Goal: Information Seeking & Learning: Stay updated

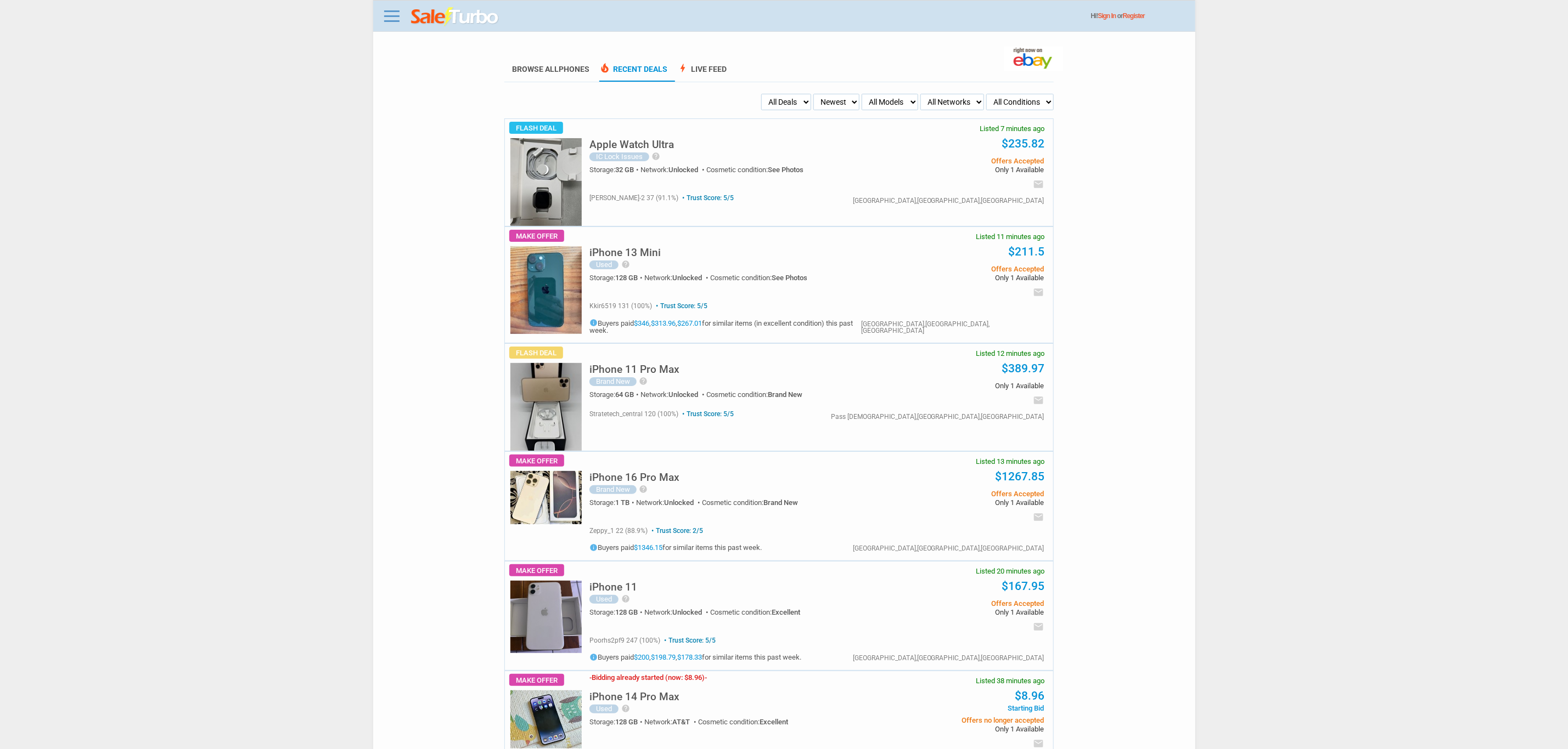
click at [0, 416] on body "Menu Toggle Dark Mode Create Free Account / Login Browse All Phones Recent Deal…" at bounding box center [784, 374] width 1568 height 749
drag, startPoint x: 1327, startPoint y: 266, endPoint x: 906, endPoint y: 36, distance: 479.7
click at [1294, 244] on body "Menu Toggle Dark Mode Create Free Account / Login Browse All Phones Recent Deal…" at bounding box center [784, 374] width 1568 height 749
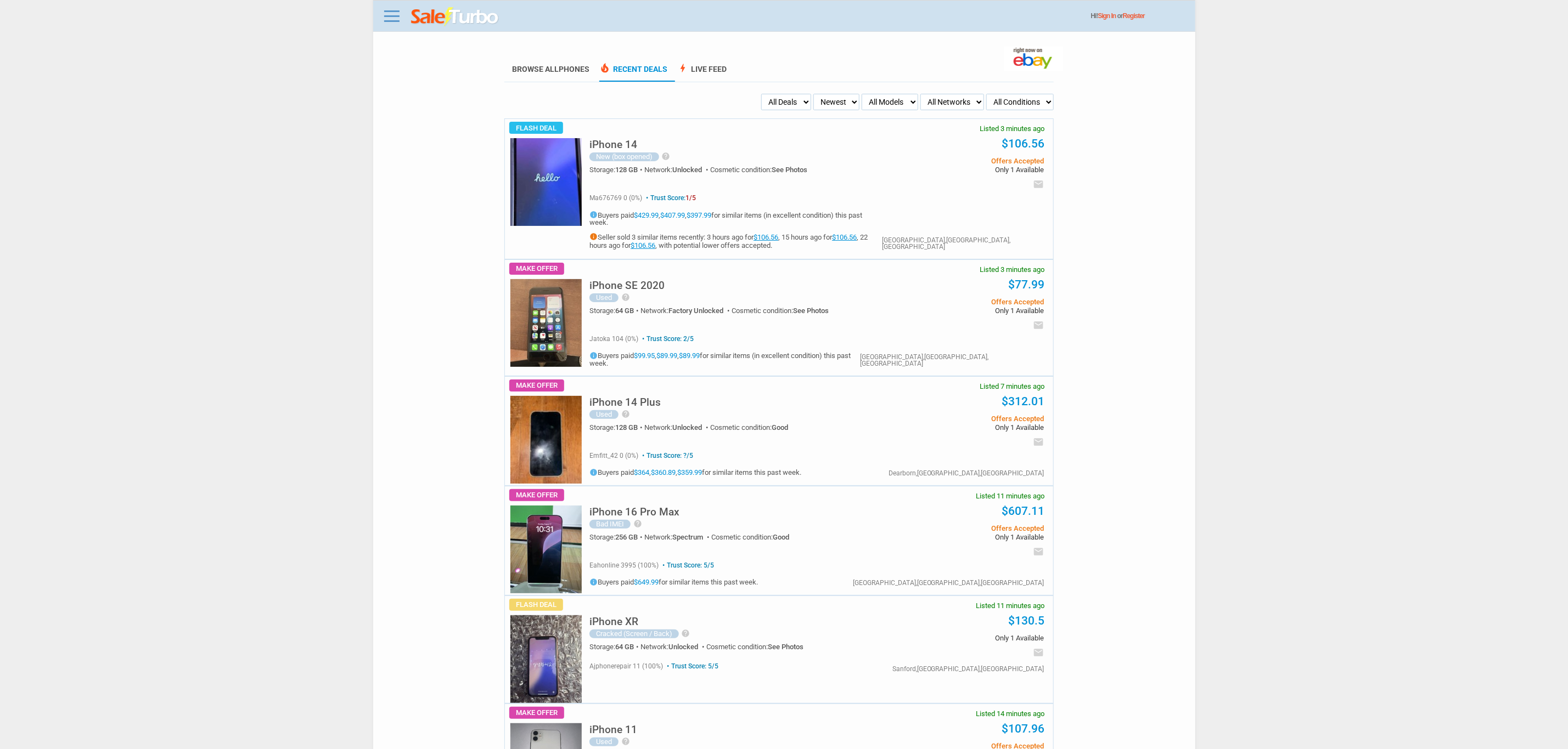
click at [673, 507] on h5 "iPhone 16 Pro Max" at bounding box center [634, 512] width 90 height 10
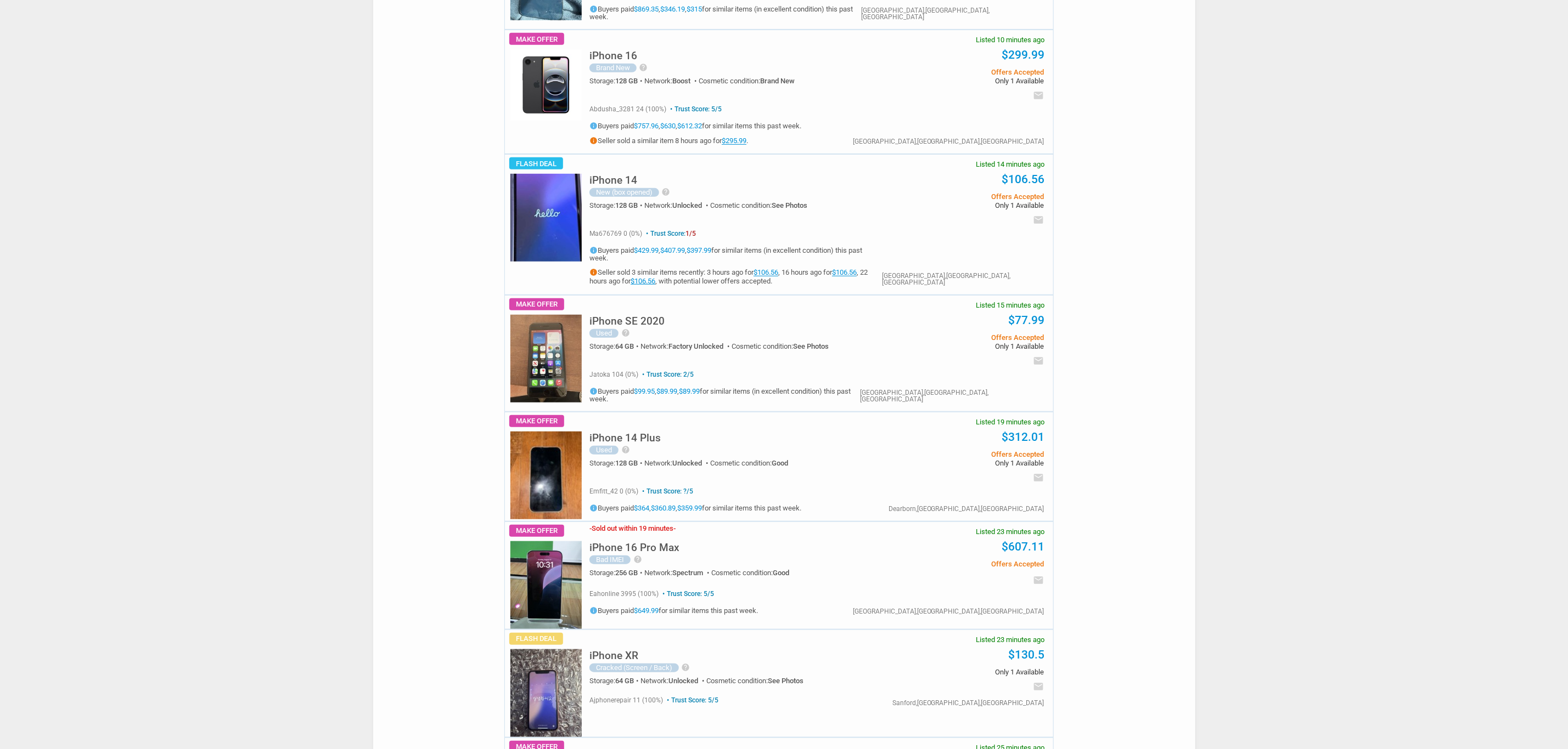
scroll to position [83, 0]
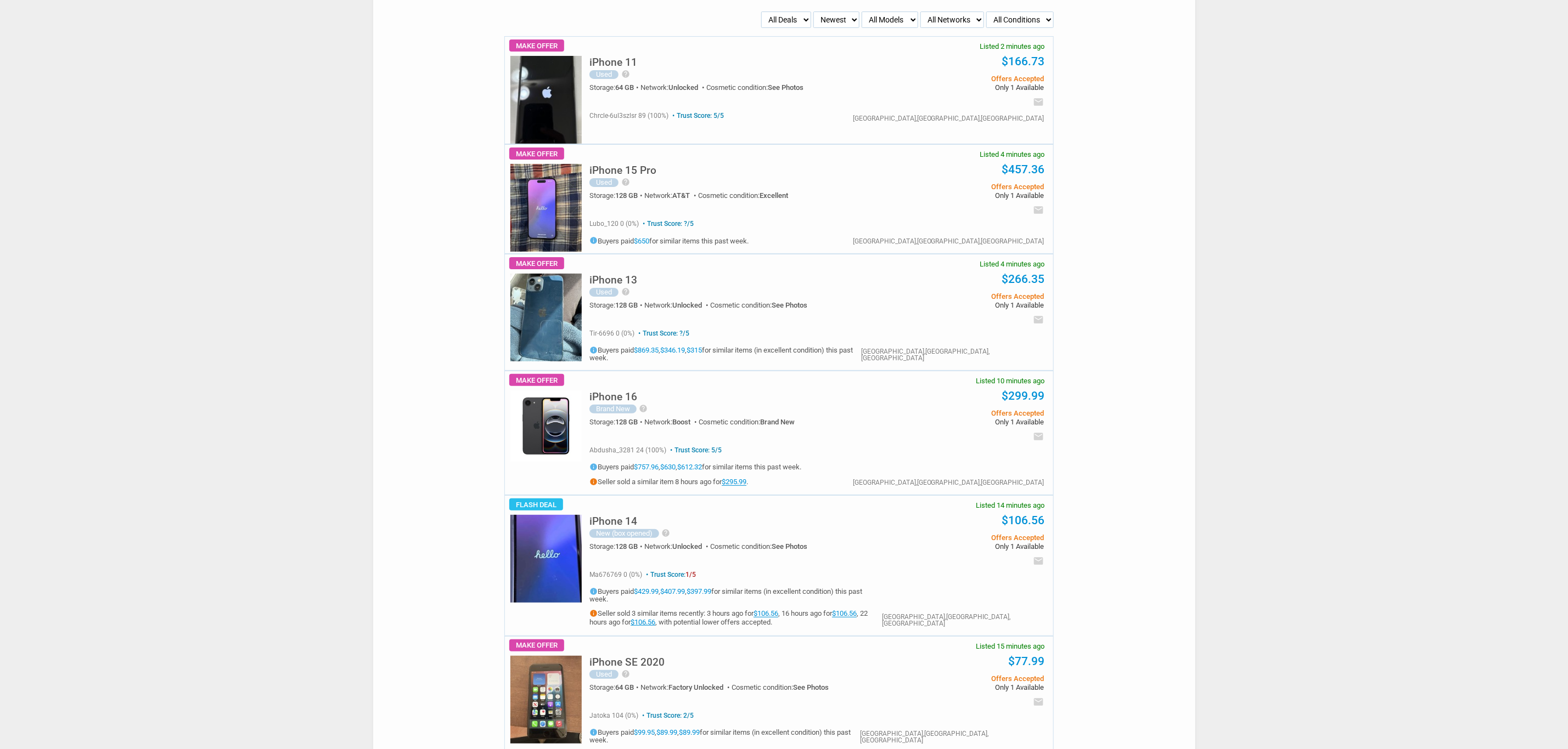
click at [764, 22] on select "My Alerts All Deals BIN Only w/ Offers Only" at bounding box center [786, 19] width 50 height 16
select select "flash_bin"
click at [762, 11] on select "My Alerts All Deals BIN Only w/ Offers Only" at bounding box center [786, 19] width 50 height 16
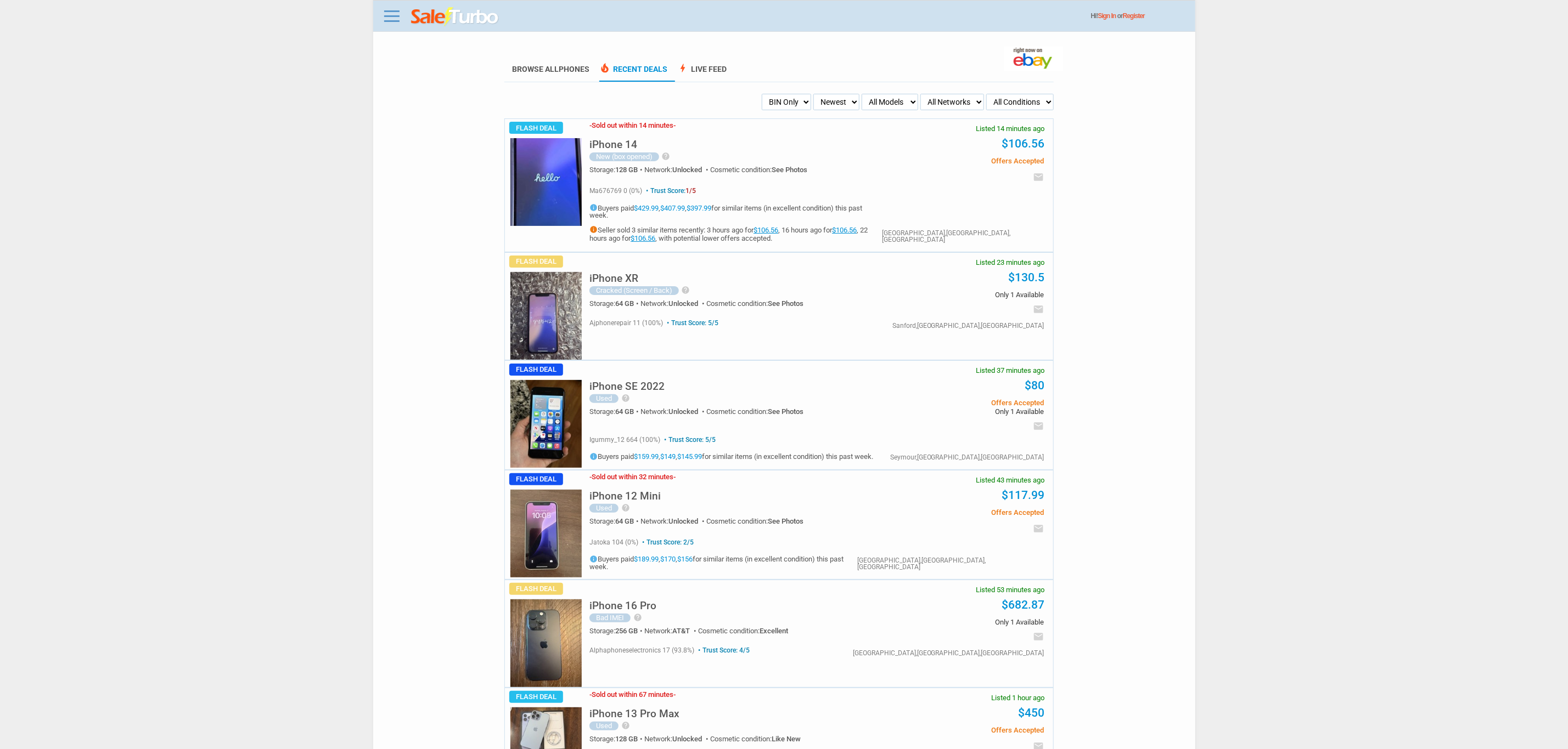
click at [512, 611] on img at bounding box center [546, 643] width 72 height 88
click at [769, 107] on select "My Alerts All Deals BIN Only w/ Offers Only" at bounding box center [787, 102] width 49 height 16
select select "sent"
click at [762, 94] on select "My Alerts All Deals BIN Only w/ Offers Only" at bounding box center [787, 102] width 49 height 16
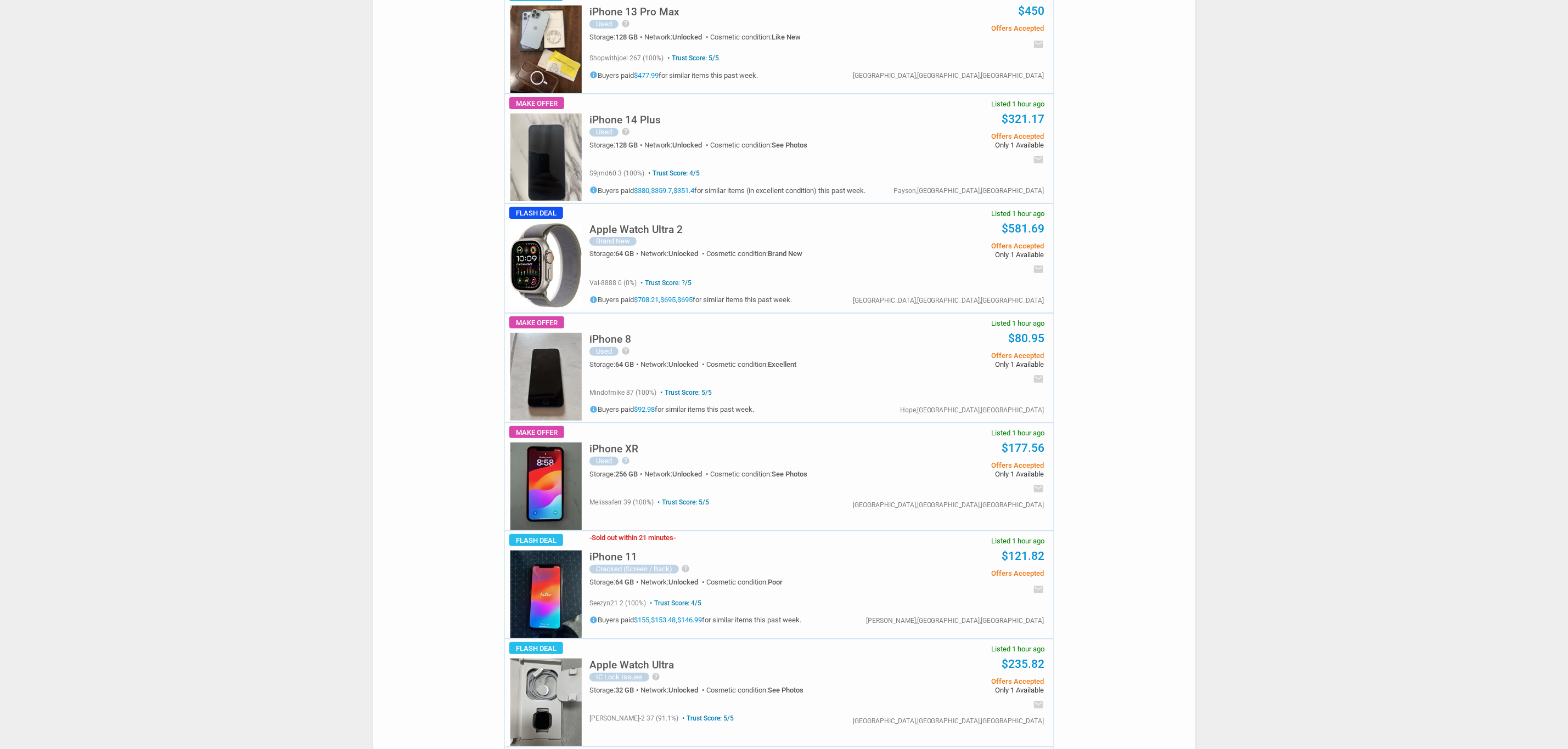
scroll to position [3456, 0]
